Goal: Task Accomplishment & Management: Manage account settings

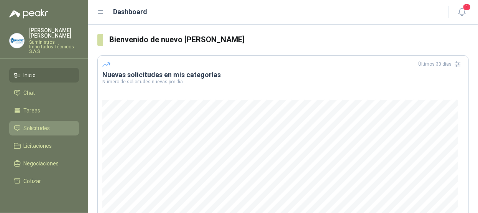
click at [44, 124] on span "Solicitudes" at bounding box center [37, 128] width 26 height 8
